Goal: Navigation & Orientation: Find specific page/section

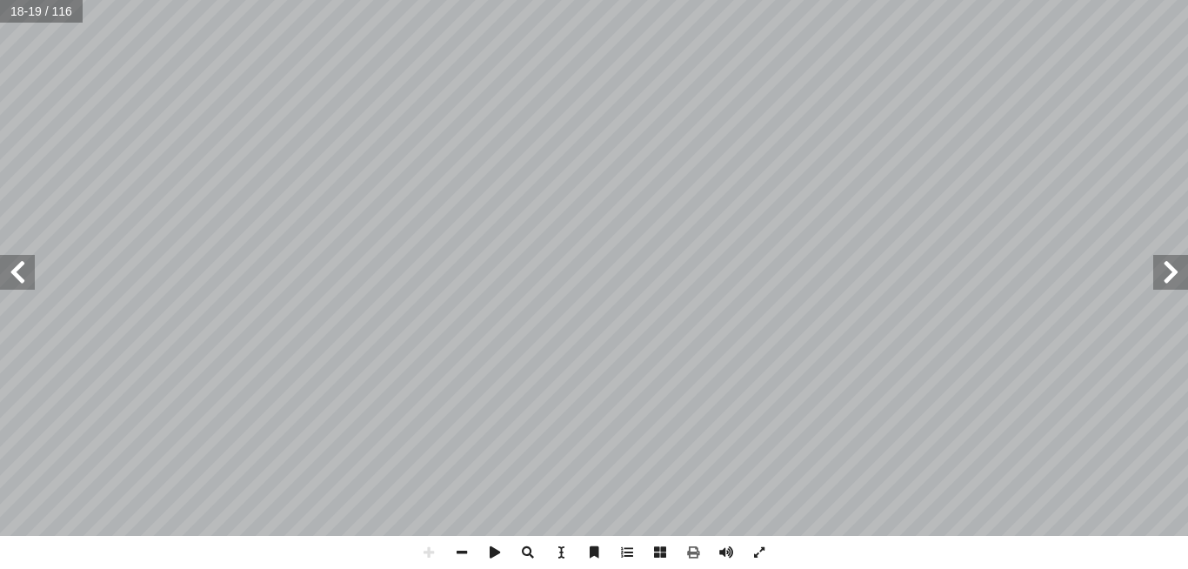
click at [1171, 275] on span at bounding box center [1170, 272] width 35 height 35
click at [27, 274] on span at bounding box center [17, 272] width 35 height 35
click at [1182, 286] on span at bounding box center [1170, 272] width 35 height 35
click at [430, 550] on span at bounding box center [428, 552] width 33 height 33
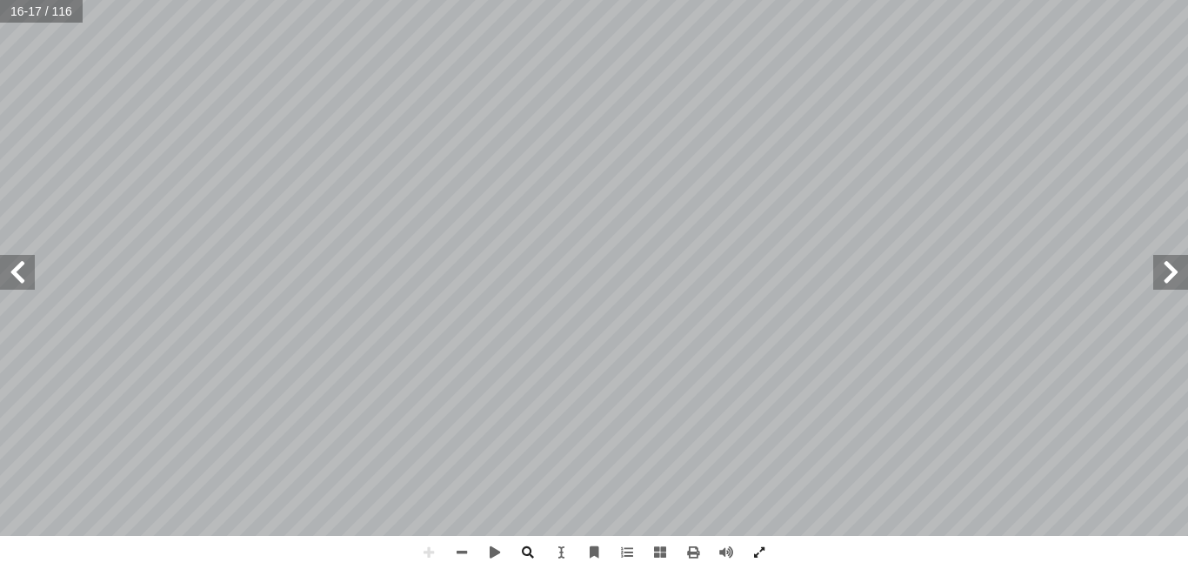
click at [10, 265] on span at bounding box center [17, 272] width 35 height 35
